Goal: Information Seeking & Learning: Check status

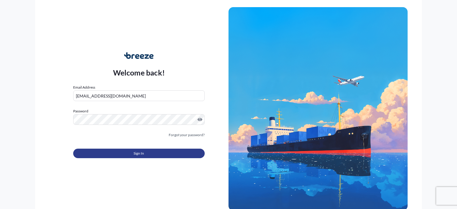
click at [134, 154] on button "Sign In" at bounding box center [138, 154] width 131 height 10
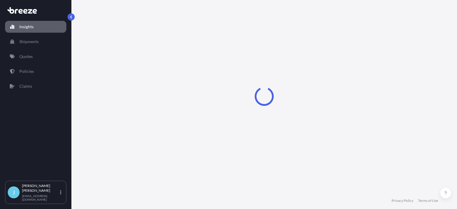
select select "2025"
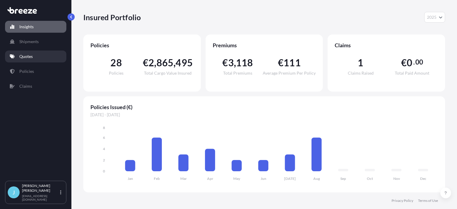
click at [29, 59] on p "Quotes" at bounding box center [25, 57] width 13 height 6
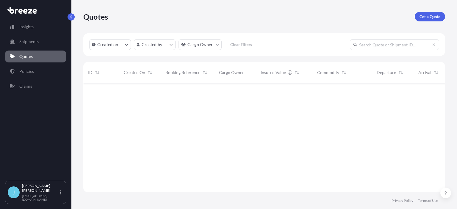
scroll to position [131, 362]
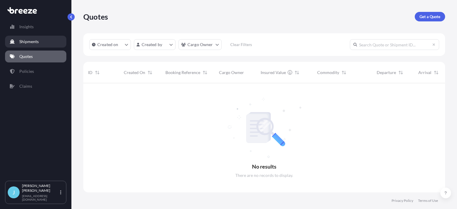
click at [31, 45] on p "Shipments" at bounding box center [28, 42] width 19 height 6
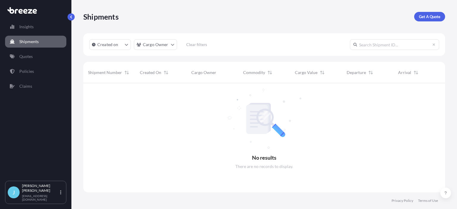
scroll to position [131, 362]
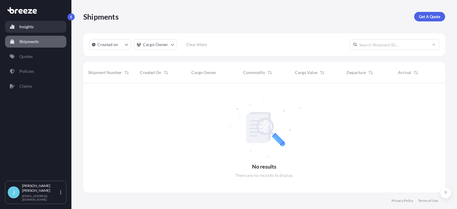
click at [27, 26] on p "Insights" at bounding box center [26, 27] width 14 height 6
select select "2025"
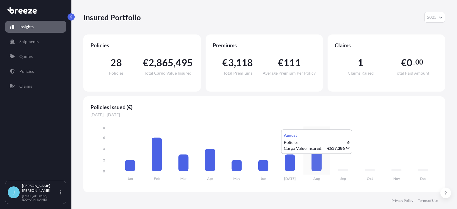
click at [316, 160] on icon at bounding box center [316, 155] width 10 height 34
click at [318, 166] on icon at bounding box center [316, 155] width 10 height 34
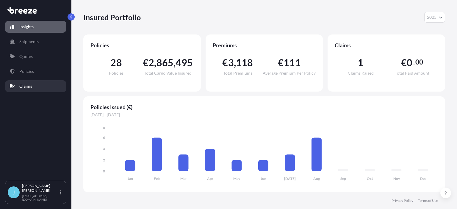
click at [21, 86] on p "Claims" at bounding box center [25, 86] width 13 height 6
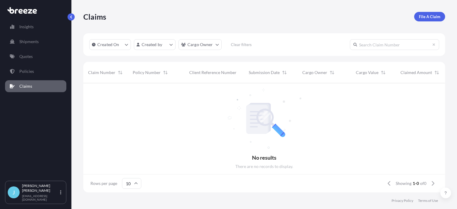
scroll to position [112, 362]
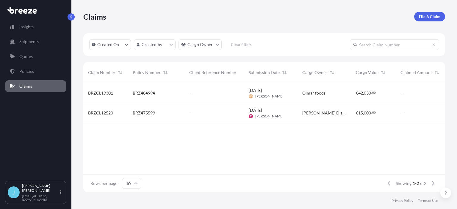
click at [262, 91] on span "[DATE]" at bounding box center [255, 90] width 13 height 6
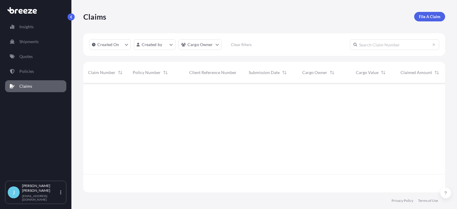
scroll to position [112, 362]
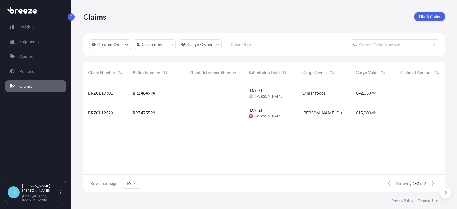
click at [280, 115] on div "[DATE] TS [PERSON_NAME]" at bounding box center [271, 112] width 44 height 11
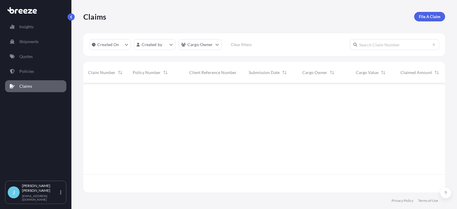
scroll to position [112, 362]
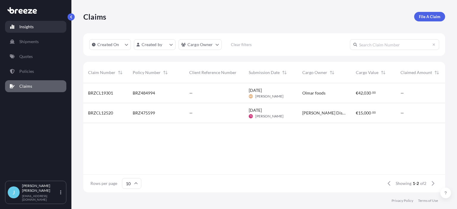
click at [30, 25] on p "Insights" at bounding box center [26, 27] width 14 height 6
select select "2025"
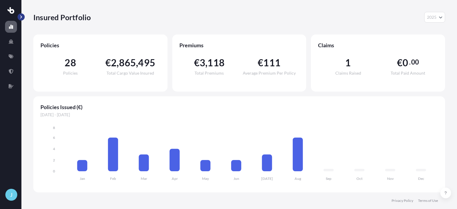
click at [21, 15] on button "button" at bounding box center [21, 16] width 7 height 7
